Goal: Task Accomplishment & Management: Use online tool/utility

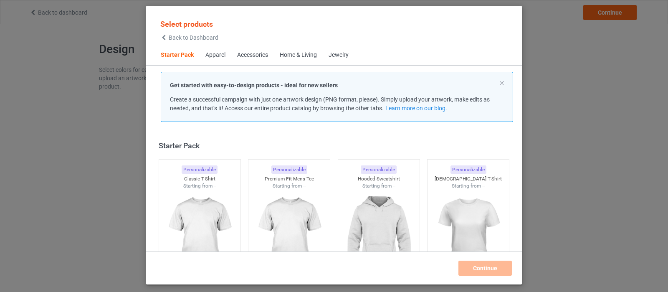
scroll to position [10, 0]
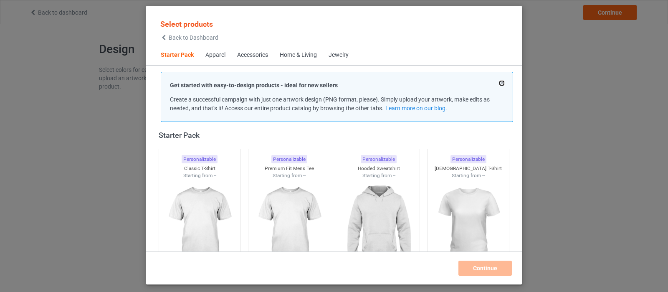
click at [500, 82] on button at bounding box center [502, 83] width 4 height 4
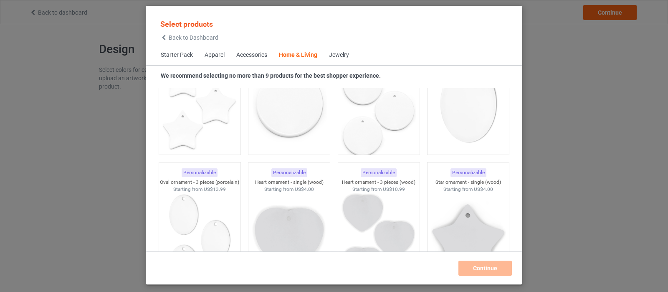
scroll to position [5878, 0]
